Goal: Check status: Check status

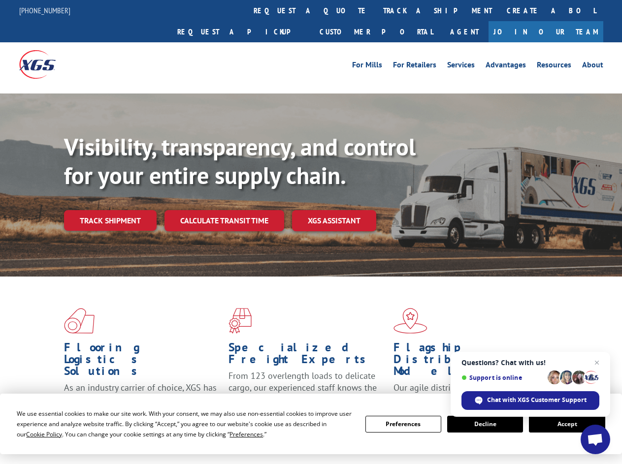
click at [311, 232] on div "Visibility, transparency, and control for your entire supply chain. Track shipm…" at bounding box center [343, 201] width 558 height 137
click at [34, 434] on span "Cookie Policy" at bounding box center [44, 434] width 36 height 8
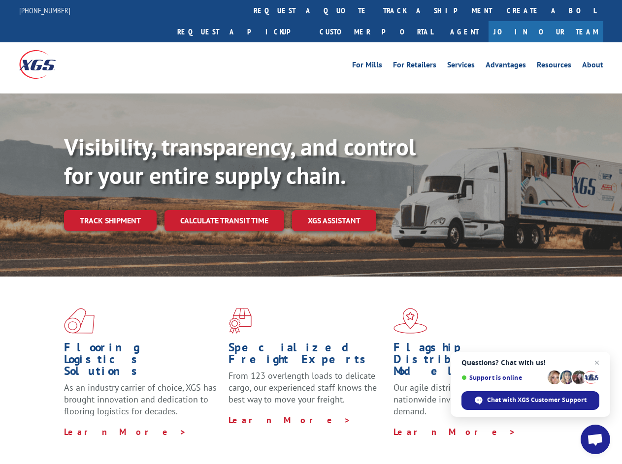
click at [237, 434] on div "Flooring Logistics Solutions As an industry carrier of choice, XGS has brought …" at bounding box center [311, 376] width 622 height 198
click at [403, 425] on div "Flooring Logistics Solutions As an industry carrier of choice, XGS has brought …" at bounding box center [311, 373] width 622 height 193
click at [485, 425] on div "Flooring Logistics Solutions As an industry carrier of choice, XGS has brought …" at bounding box center [311, 373] width 622 height 193
click at [567, 425] on div "Flooring Logistics Solutions As an industry carrier of choice, XGS has brought …" at bounding box center [311, 373] width 622 height 193
click at [311, 232] on div "Visibility, transparency, and control for your entire supply chain. Track shipm…" at bounding box center [343, 201] width 558 height 137
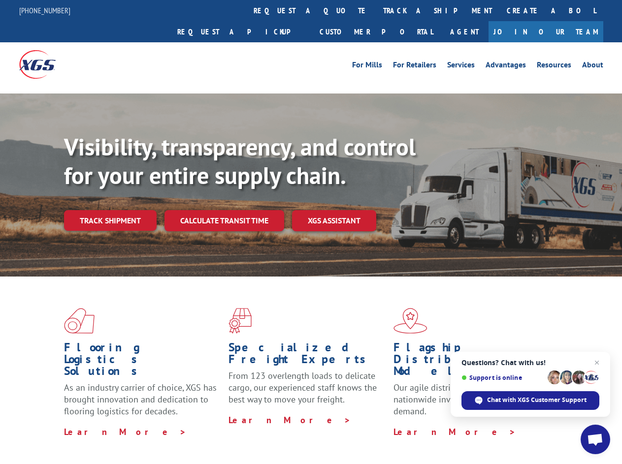
click at [376, 10] on link "track a shipment" at bounding box center [438, 10] width 124 height 21
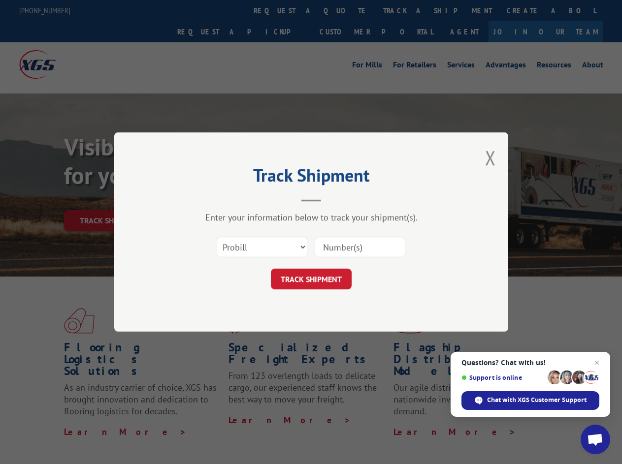
click at [344, 10] on div "Track Shipment Enter your information below to track your shipment(s). Select c…" at bounding box center [311, 232] width 622 height 464
click at [405, 10] on div "Track Shipment Enter your information below to track your shipment(s). Select c…" at bounding box center [311, 232] width 622 height 464
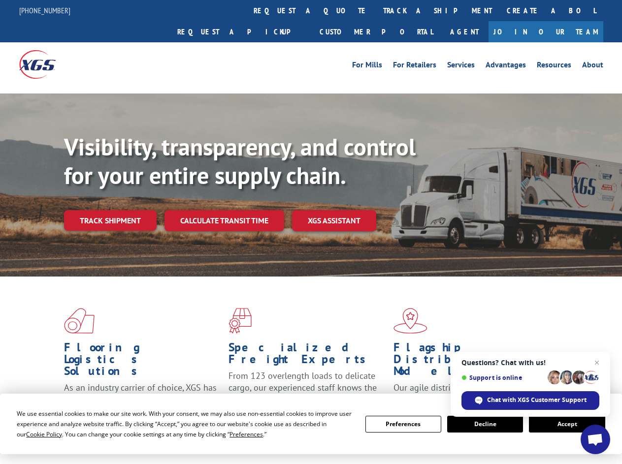
click at [311, 232] on div "Visibility, transparency, and control for your entire supply chain. Track shipm…" at bounding box center [343, 201] width 558 height 137
click at [34, 434] on span "Cookie Policy" at bounding box center [44, 434] width 36 height 8
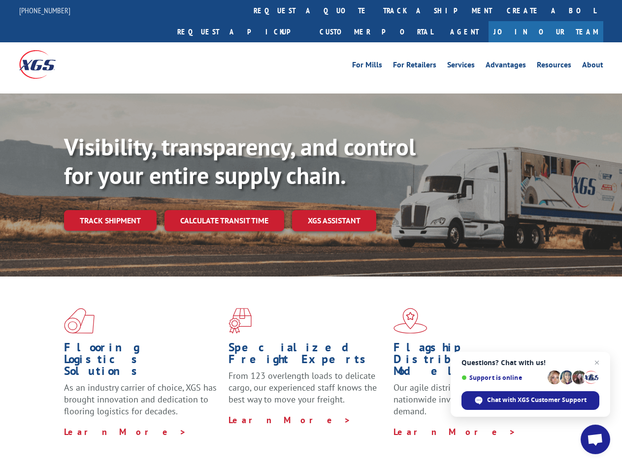
click at [237, 434] on div "Flooring Logistics Solutions As an industry carrier of choice, XGS has brought …" at bounding box center [311, 376] width 622 height 198
click at [403, 425] on div "Flooring Logistics Solutions As an industry carrier of choice, XGS has brought …" at bounding box center [311, 373] width 622 height 193
click at [485, 425] on div "Flooring Logistics Solutions As an industry carrier of choice, XGS has brought …" at bounding box center [311, 373] width 622 height 193
click at [567, 425] on div "Flooring Logistics Solutions As an industry carrier of choice, XGS has brought …" at bounding box center [311, 373] width 622 height 193
click at [311, 232] on div "Visibility, transparency, and control for your entire supply chain. Track shipm…" at bounding box center [343, 201] width 558 height 137
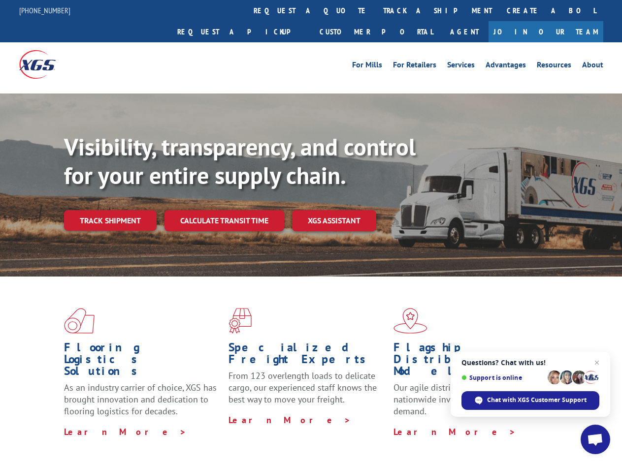
click at [376, 10] on link "track a shipment" at bounding box center [438, 10] width 124 height 21
click at [0, 0] on div "Track Shipment Enter your information below to track your shipment(s). Select c…" at bounding box center [0, 0] width 0 height 0
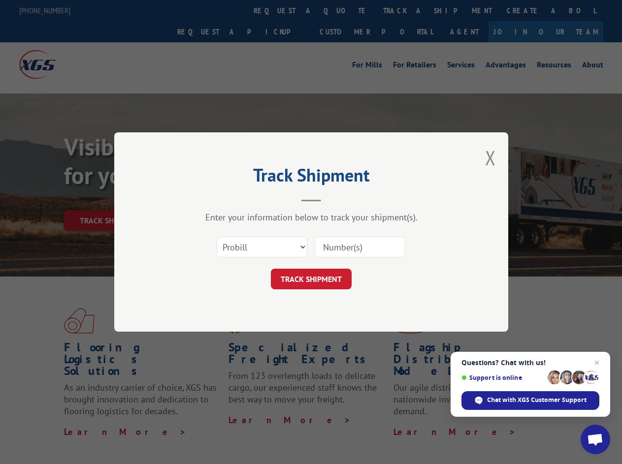
click at [405, 10] on div "Track Shipment Enter your information below to track your shipment(s). Select c…" at bounding box center [311, 232] width 622 height 464
